Goal: Task Accomplishment & Management: Manage account settings

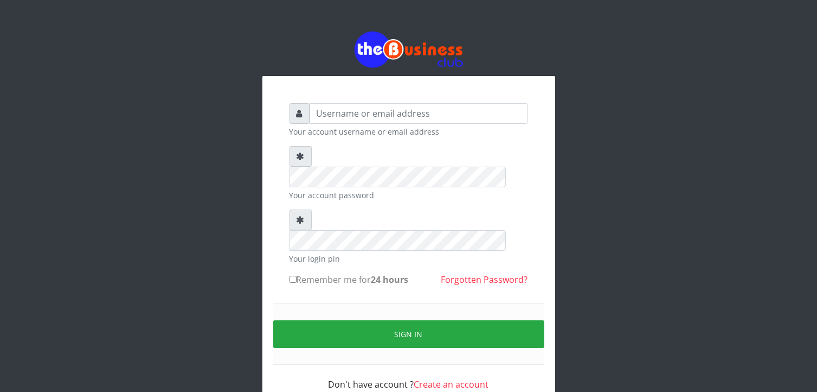
type input "T"
type input "[EMAIL_ADDRESS][DOMAIN_NAME]"
click at [339, 273] on label "Remember me for 24 hours" at bounding box center [349, 279] width 119 height 13
click at [297, 276] on input "Remember me for 24 hours" at bounding box center [293, 279] width 7 height 7
checkbox input "true"
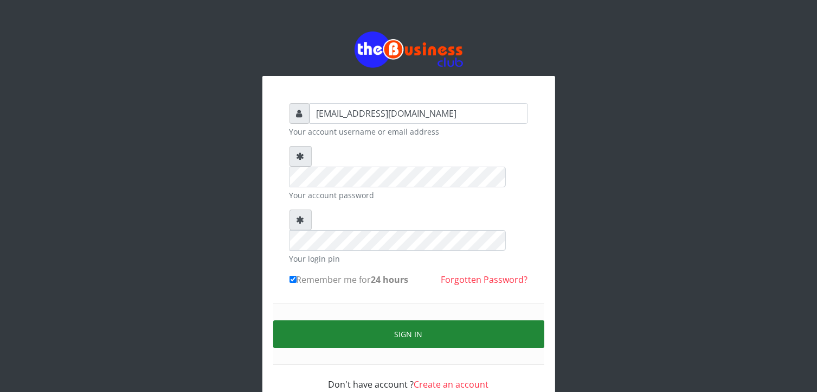
click at [367, 320] on button "Sign in" at bounding box center [408, 334] width 271 height 28
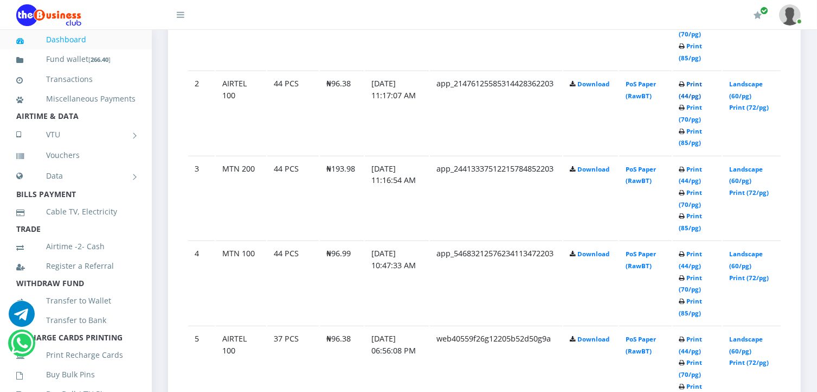
scroll to position [705, 0]
